Goal: Information Seeking & Learning: Learn about a topic

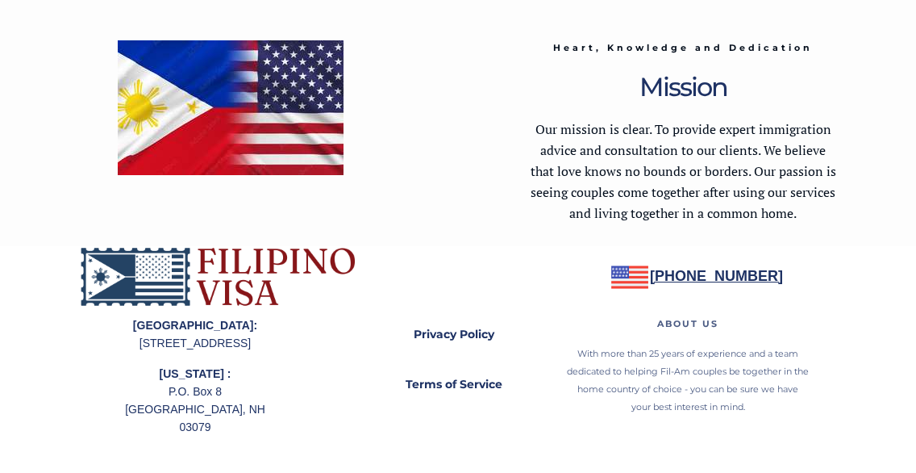
scroll to position [2480, 0]
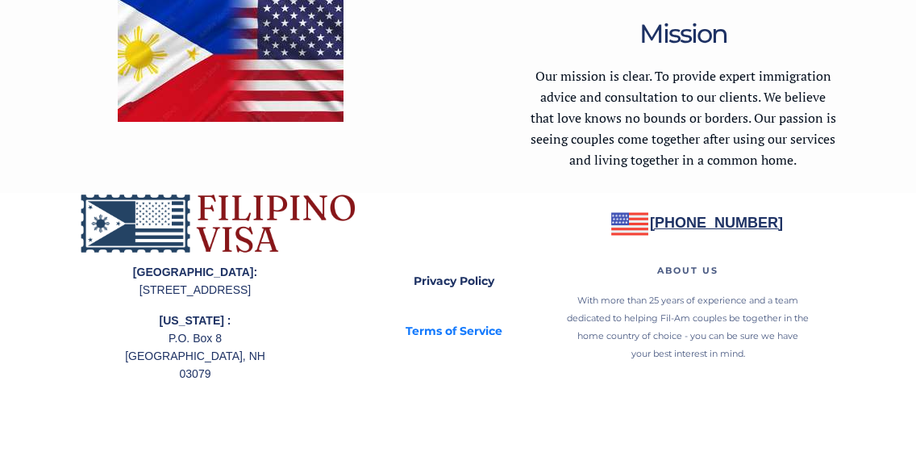
click at [442, 328] on strong "Terms of Service" at bounding box center [454, 330] width 97 height 15
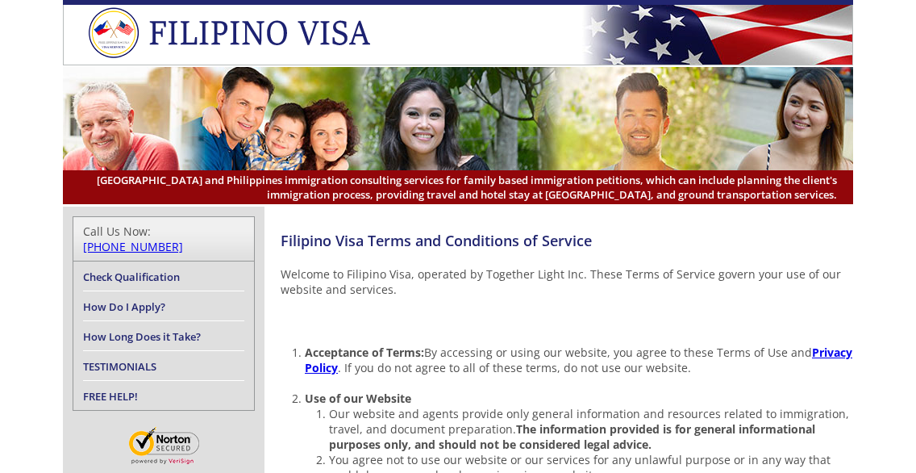
click at [147, 269] on link "Check Qualification" at bounding box center [131, 276] width 97 height 15
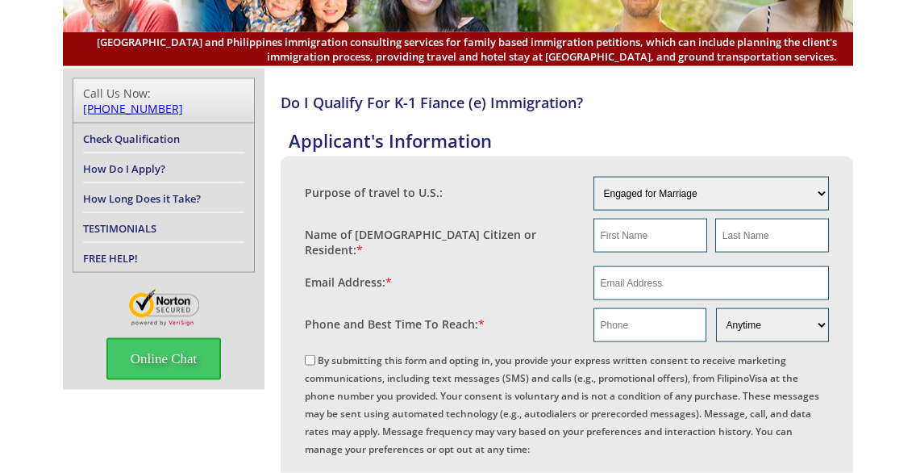
scroll to position [164, 0]
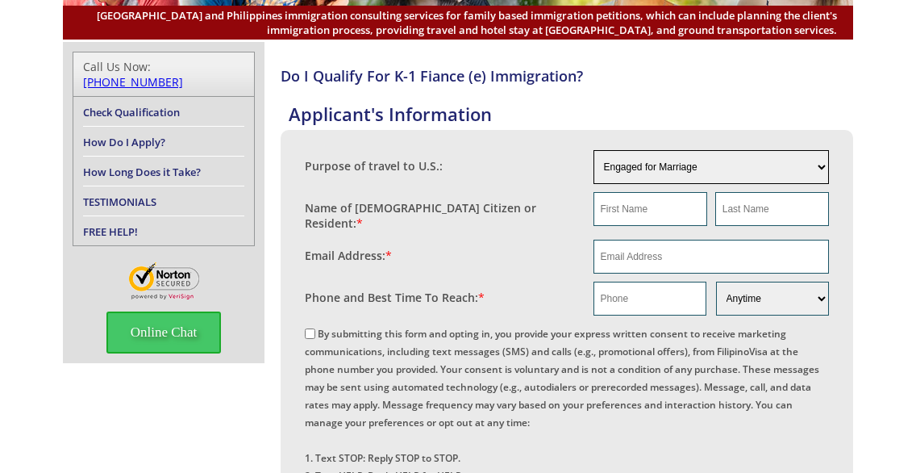
click at [593, 150] on select "Engaged for Marriage Already Married to [DEMOGRAPHIC_DATA] Citizen / Resident F…" at bounding box center [711, 167] width 236 height 34
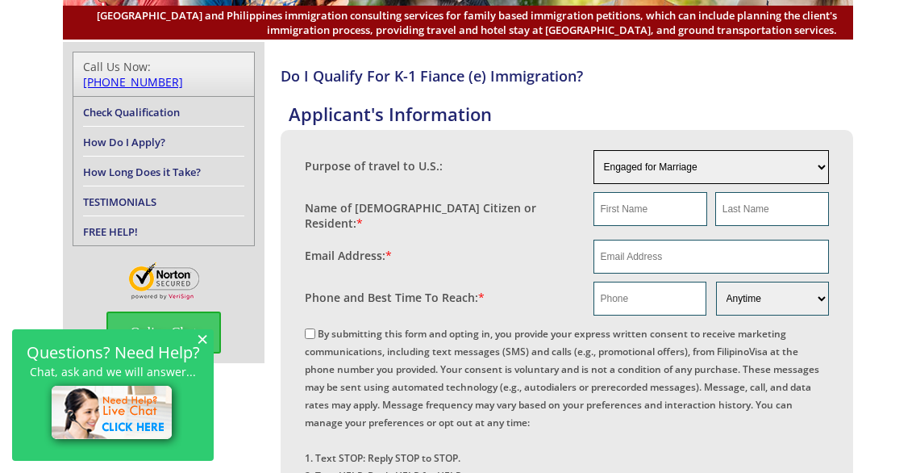
click at [151, 164] on link "How Long Does it Take?" at bounding box center [142, 171] width 118 height 15
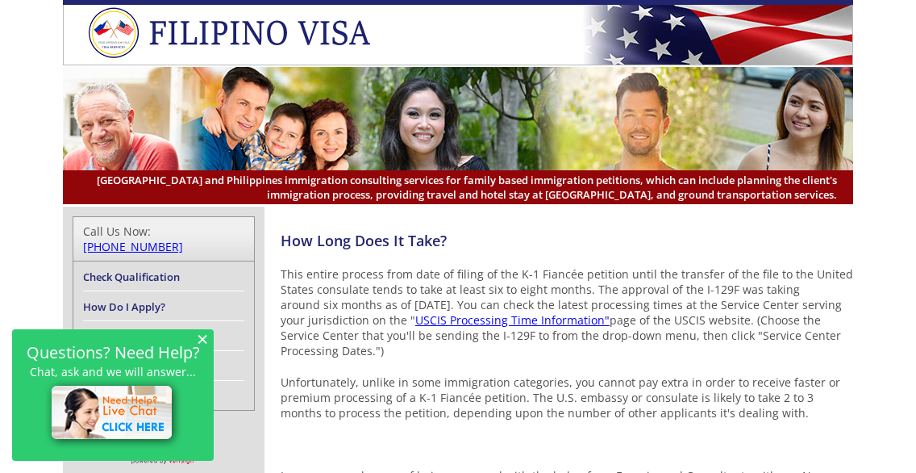
click at [264, 39] on img at bounding box center [237, 33] width 299 height 52
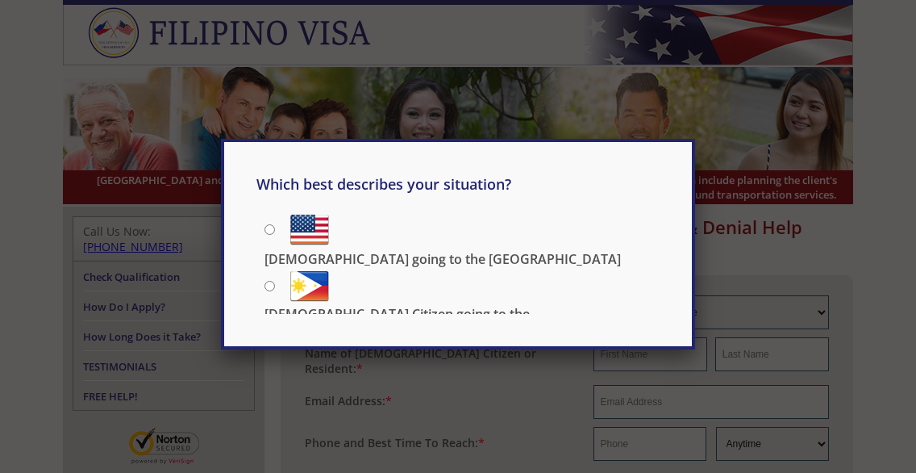
click at [268, 232] on input "Filipino going to the US" at bounding box center [269, 229] width 10 height 10
radio input "true"
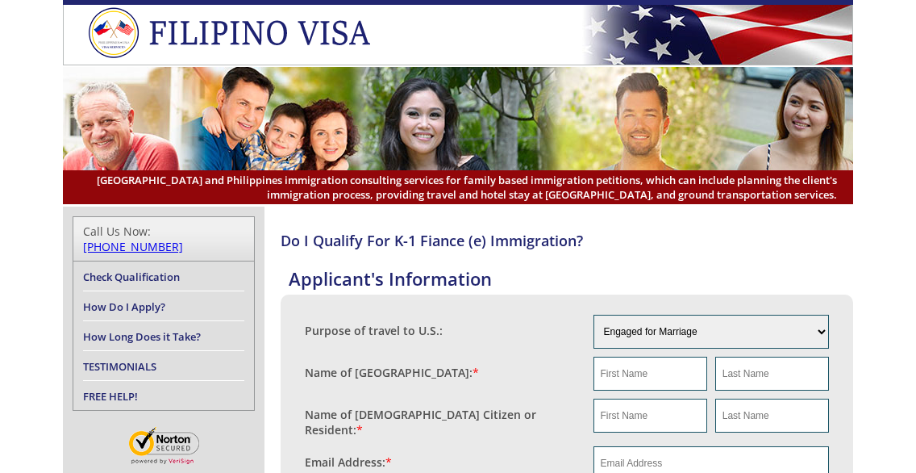
scroll to position [164, 0]
